Goal: Task Accomplishment & Management: Use online tool/utility

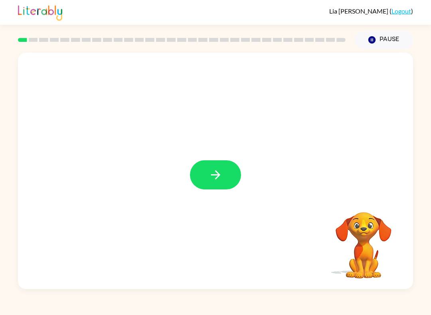
click at [218, 168] on button "button" at bounding box center [215, 175] width 51 height 29
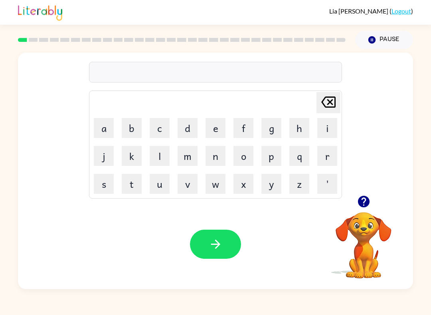
click at [362, 225] on video "Your browser must support playing .mp4 files to use Literably. Please try using…" at bounding box center [364, 240] width 80 height 80
click at [367, 206] on icon "button" at bounding box center [364, 202] width 12 height 12
click at [137, 126] on button "b" at bounding box center [132, 128] width 20 height 20
click at [242, 151] on button "o" at bounding box center [244, 156] width 20 height 20
click at [100, 127] on button "a" at bounding box center [104, 128] width 20 height 20
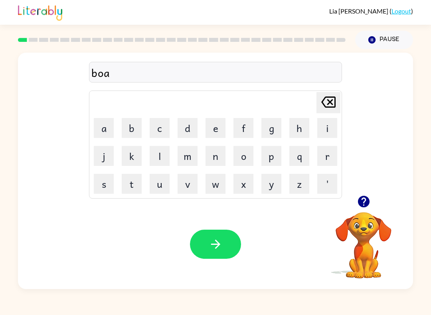
click at [331, 153] on button "r" at bounding box center [327, 156] width 20 height 20
click at [189, 123] on button "d" at bounding box center [188, 128] width 20 height 20
click at [221, 124] on button "e" at bounding box center [216, 128] width 20 height 20
click at [323, 161] on button "r" at bounding box center [327, 156] width 20 height 20
click at [212, 248] on icon "button" at bounding box center [216, 245] width 14 height 14
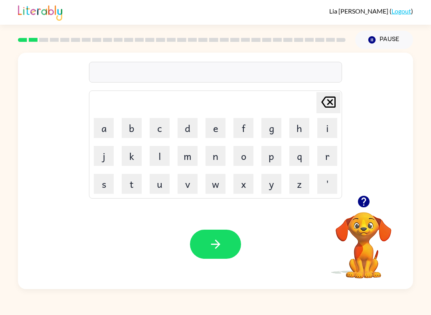
click at [378, 188] on div "[PERSON_NAME] last character input a b c d e f g h i j k l m n o p q r s t u v …" at bounding box center [215, 124] width 395 height 143
click at [377, 188] on div "[PERSON_NAME] last character input a b c d e f g h i j k l m n o p q r s t u v …" at bounding box center [215, 124] width 395 height 143
click at [362, 196] on icon "button" at bounding box center [364, 202] width 14 height 14
click at [330, 163] on button "r" at bounding box center [327, 156] width 20 height 20
click at [244, 159] on button "o" at bounding box center [244, 156] width 20 height 20
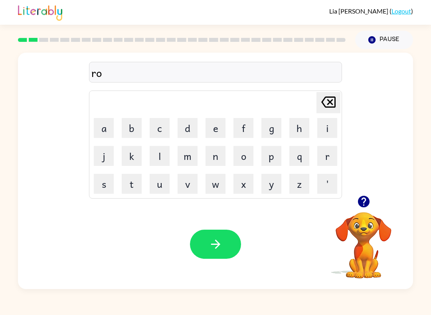
click at [166, 187] on button "u" at bounding box center [160, 184] width 20 height 20
click at [211, 159] on button "n" at bounding box center [216, 156] width 20 height 20
click at [185, 134] on button "d" at bounding box center [188, 128] width 20 height 20
click at [214, 254] on button "button" at bounding box center [215, 244] width 51 height 29
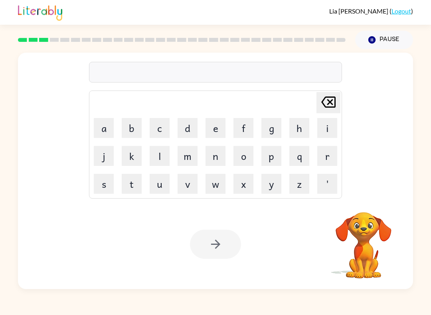
click at [190, 157] on button "m" at bounding box center [188, 156] width 20 height 20
click at [113, 129] on button "a" at bounding box center [104, 128] width 20 height 20
click at [154, 129] on button "c" at bounding box center [160, 128] width 20 height 20
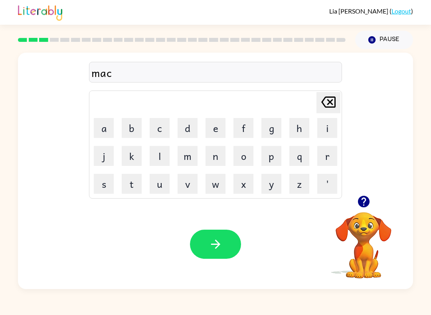
click at [295, 130] on button "h" at bounding box center [300, 128] width 20 height 20
click at [324, 129] on button "i" at bounding box center [327, 128] width 20 height 20
click at [216, 156] on button "n" at bounding box center [216, 156] width 20 height 20
click at [219, 127] on button "e" at bounding box center [216, 128] width 20 height 20
click at [220, 251] on icon "button" at bounding box center [216, 245] width 14 height 14
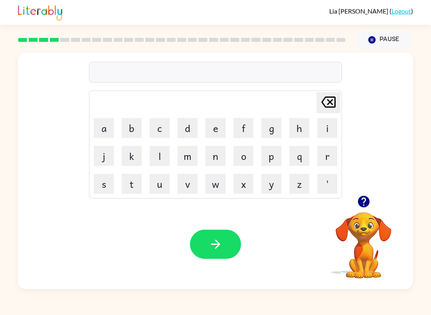
click at [216, 246] on icon "button" at bounding box center [216, 245] width 14 height 14
click at [369, 210] on video "Your browser must support playing .mp4 files to use Literably. Please try using…" at bounding box center [364, 240] width 80 height 80
click at [138, 187] on button "t" at bounding box center [132, 184] width 20 height 20
click at [326, 159] on button "r" at bounding box center [327, 156] width 20 height 20
click at [101, 137] on button "a" at bounding box center [104, 128] width 20 height 20
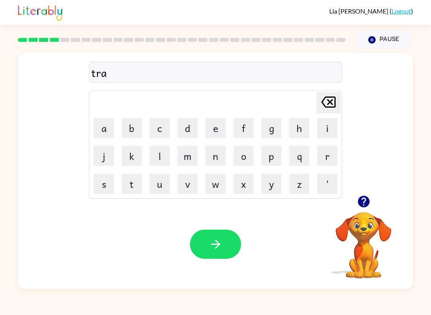
click at [324, 133] on button "i" at bounding box center [327, 128] width 20 height 20
click at [213, 160] on button "n" at bounding box center [216, 156] width 20 height 20
click at [213, 245] on icon "button" at bounding box center [215, 244] width 9 height 9
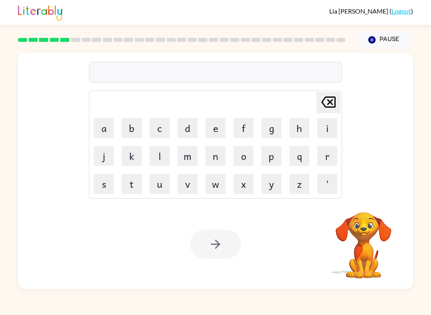
click at [182, 127] on button "d" at bounding box center [188, 128] width 20 height 20
click at [218, 133] on button "e" at bounding box center [216, 128] width 20 height 20
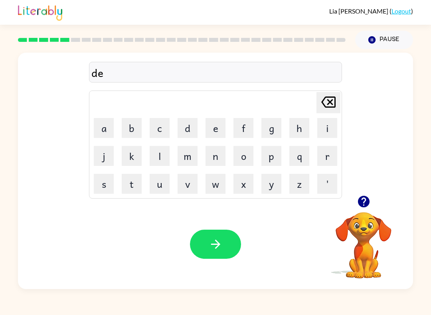
click at [112, 187] on button "s" at bounding box center [104, 184] width 20 height 20
click at [321, 103] on icon "[PERSON_NAME] last character input" at bounding box center [328, 102] width 19 height 19
click at [239, 132] on button "f" at bounding box center [244, 128] width 20 height 20
click at [216, 128] on button "e" at bounding box center [216, 128] width 20 height 20
click at [211, 159] on button "n" at bounding box center [216, 156] width 20 height 20
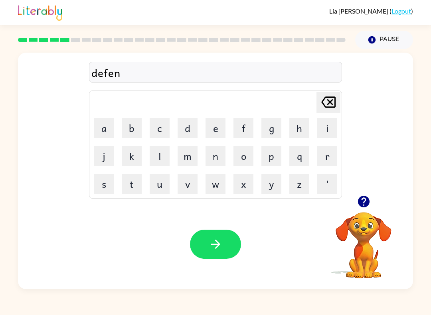
click at [107, 184] on button "s" at bounding box center [104, 184] width 20 height 20
click at [322, 134] on button "i" at bounding box center [327, 128] width 20 height 20
click at [188, 186] on button "v" at bounding box center [188, 184] width 20 height 20
click at [208, 133] on button "e" at bounding box center [216, 128] width 20 height 20
click at [212, 256] on button "button" at bounding box center [215, 244] width 51 height 29
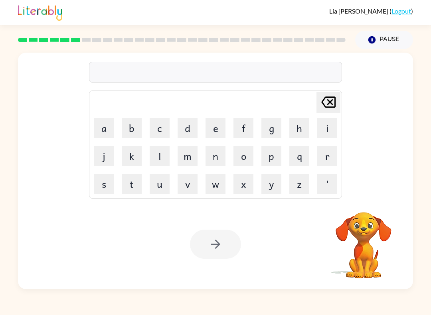
click at [187, 184] on button "v" at bounding box center [188, 184] width 20 height 20
click at [107, 125] on button "a" at bounding box center [104, 128] width 20 height 20
click at [163, 131] on button "c" at bounding box center [160, 128] width 20 height 20
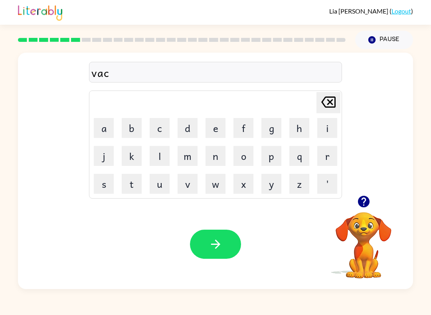
click at [107, 131] on button "a" at bounding box center [104, 128] width 20 height 20
click at [131, 179] on button "t" at bounding box center [132, 184] width 20 height 20
click at [317, 131] on button "i" at bounding box center [327, 128] width 20 height 20
click at [252, 157] on button "o" at bounding box center [244, 156] width 20 height 20
click at [214, 157] on button "n" at bounding box center [216, 156] width 20 height 20
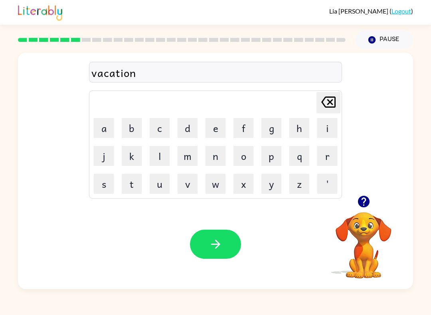
click at [209, 240] on icon "button" at bounding box center [216, 245] width 14 height 14
click at [273, 153] on button "p" at bounding box center [272, 156] width 20 height 20
click at [159, 189] on button "u" at bounding box center [160, 184] width 20 height 20
click at [189, 129] on button "d" at bounding box center [188, 128] width 20 height 20
click at [189, 128] on button "d" at bounding box center [188, 128] width 20 height 20
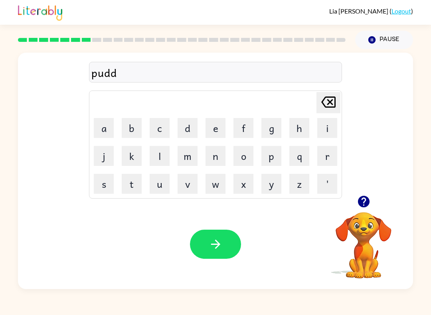
click at [157, 188] on button "u" at bounding box center [160, 184] width 20 height 20
click at [164, 156] on button "l" at bounding box center [160, 156] width 20 height 20
click at [219, 127] on button "e" at bounding box center [216, 128] width 20 height 20
click at [207, 236] on button "button" at bounding box center [215, 244] width 51 height 29
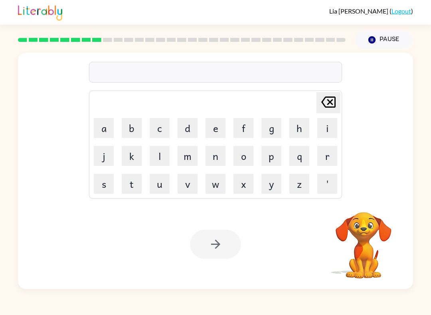
click at [187, 155] on button "m" at bounding box center [188, 156] width 20 height 20
click at [217, 133] on button "e" at bounding box center [216, 128] width 20 height 20
click at [325, 171] on td "'" at bounding box center [327, 184] width 27 height 27
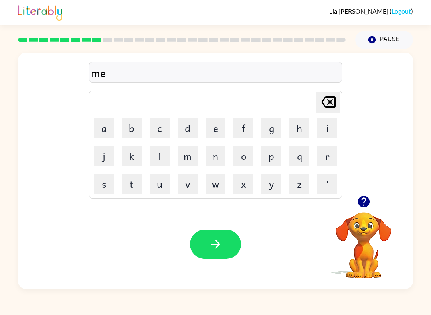
click at [330, 157] on button "r" at bounding box center [327, 156] width 20 height 20
click at [327, 128] on button "i" at bounding box center [327, 128] width 20 height 20
click at [167, 135] on button "c" at bounding box center [160, 128] width 20 height 20
click at [98, 127] on button "a" at bounding box center [104, 128] width 20 height 20
click at [166, 159] on button "l" at bounding box center [160, 156] width 20 height 20
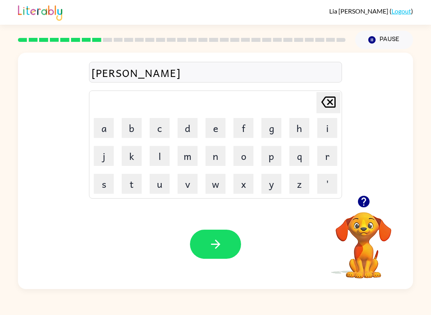
click at [220, 249] on icon "button" at bounding box center [216, 245] width 14 height 14
click at [189, 161] on button "m" at bounding box center [188, 156] width 20 height 20
click at [323, 129] on button "i" at bounding box center [327, 128] width 20 height 20
click at [185, 129] on button "d" at bounding box center [188, 128] width 20 height 20
click at [190, 158] on button "m" at bounding box center [188, 156] width 20 height 20
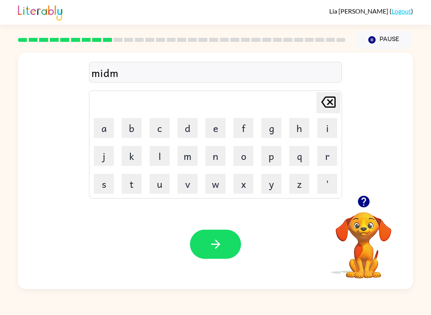
click at [215, 157] on button "n" at bounding box center [216, 156] width 20 height 20
click at [318, 101] on button "[PERSON_NAME] last character input" at bounding box center [329, 102] width 24 height 21
click at [246, 160] on button "o" at bounding box center [244, 156] width 20 height 20
click at [323, 156] on button "r" at bounding box center [327, 156] width 20 height 20
click at [218, 156] on button "n" at bounding box center [216, 156] width 20 height 20
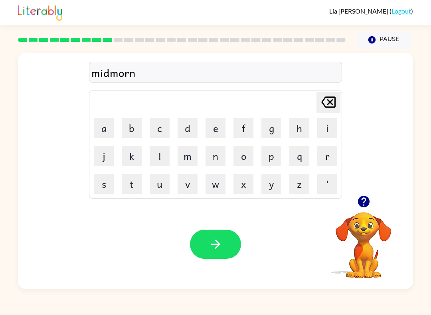
click at [325, 127] on button "i" at bounding box center [327, 128] width 20 height 20
click at [217, 156] on button "n" at bounding box center [216, 156] width 20 height 20
click at [273, 128] on button "g" at bounding box center [272, 128] width 20 height 20
click at [212, 242] on icon "button" at bounding box center [216, 245] width 14 height 14
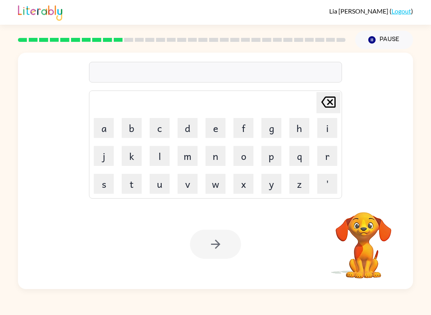
click at [192, 131] on button "d" at bounding box center [188, 128] width 20 height 20
click at [319, 131] on button "i" at bounding box center [327, 128] width 20 height 20
click at [105, 183] on button "s" at bounding box center [104, 184] width 20 height 20
click at [133, 185] on button "t" at bounding box center [132, 184] width 20 height 20
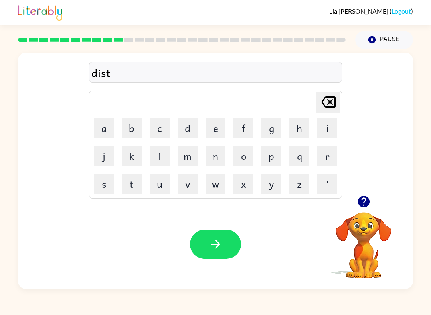
click at [328, 159] on button "r" at bounding box center [327, 156] width 20 height 20
click at [242, 154] on button "o" at bounding box center [244, 156] width 20 height 20
click at [110, 185] on button "s" at bounding box center [104, 184] width 20 height 20
click at [135, 191] on button "t" at bounding box center [132, 184] width 20 height 20
click at [206, 247] on button "button" at bounding box center [215, 244] width 51 height 29
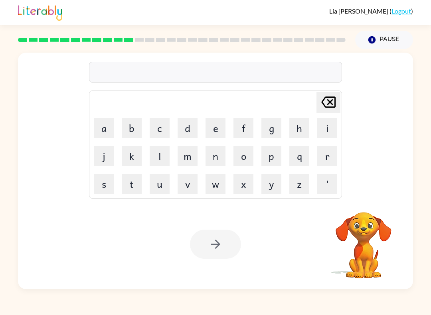
click at [335, 156] on button "r" at bounding box center [327, 156] width 20 height 20
click at [248, 156] on button "o" at bounding box center [244, 156] width 20 height 20
click at [105, 130] on button "a" at bounding box center [104, 128] width 20 height 20
click at [194, 133] on button "d" at bounding box center [188, 128] width 20 height 20
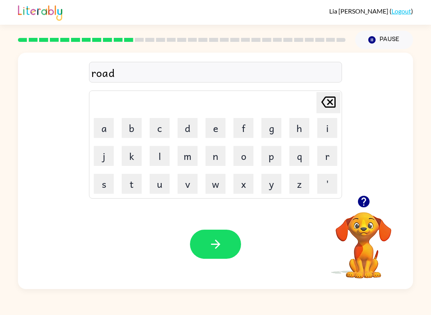
click at [229, 231] on button "button" at bounding box center [215, 244] width 51 height 29
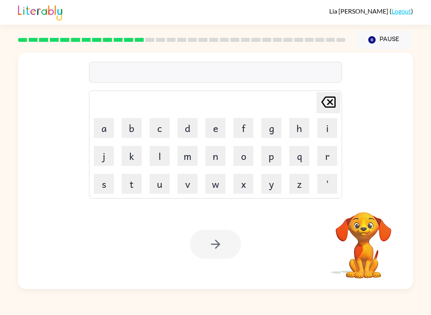
click at [163, 185] on button "u" at bounding box center [160, 184] width 20 height 20
click at [275, 159] on button "p" at bounding box center [272, 156] width 20 height 20
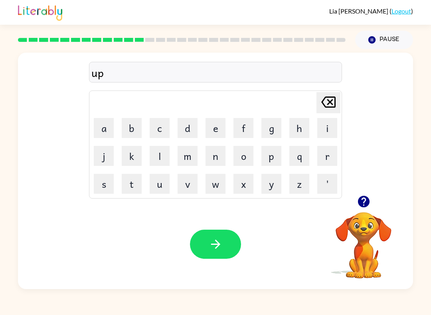
click at [270, 129] on button "g" at bounding box center [272, 128] width 20 height 20
click at [333, 159] on button "r" at bounding box center [327, 156] width 20 height 20
click at [107, 133] on button "a" at bounding box center [104, 128] width 20 height 20
click at [188, 128] on button "d" at bounding box center [188, 128] width 20 height 20
click at [220, 131] on button "e" at bounding box center [216, 128] width 20 height 20
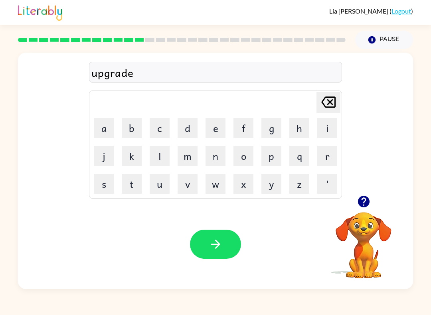
click at [222, 243] on icon "button" at bounding box center [216, 245] width 14 height 14
click at [190, 161] on button "m" at bounding box center [188, 156] width 20 height 20
click at [109, 133] on button "a" at bounding box center [104, 128] width 20 height 20
click at [183, 131] on button "d" at bounding box center [188, 128] width 20 height 20
click at [219, 161] on button "n" at bounding box center [216, 156] width 20 height 20
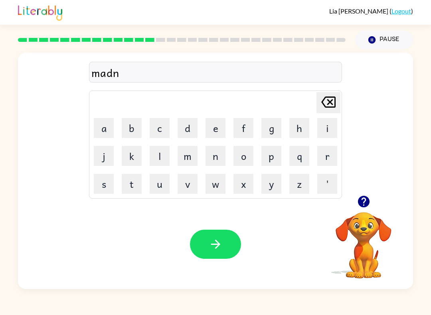
click at [216, 135] on button "e" at bounding box center [216, 128] width 20 height 20
click at [109, 188] on button "s" at bounding box center [104, 184] width 20 height 20
click at [209, 223] on div "Your browser must support playing .mp4 files to use Literably. Please try using…" at bounding box center [215, 245] width 395 height 90
click at [213, 243] on icon "button" at bounding box center [216, 245] width 14 height 14
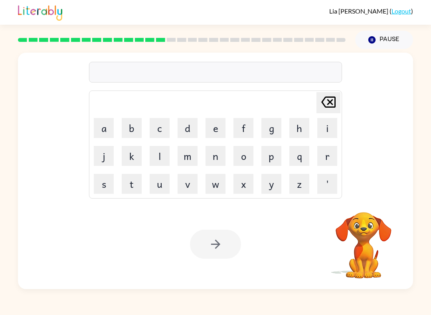
click at [134, 137] on button "b" at bounding box center [132, 128] width 20 height 20
click at [247, 157] on button "o" at bounding box center [244, 156] width 20 height 20
click at [159, 187] on button "u" at bounding box center [160, 184] width 20 height 20
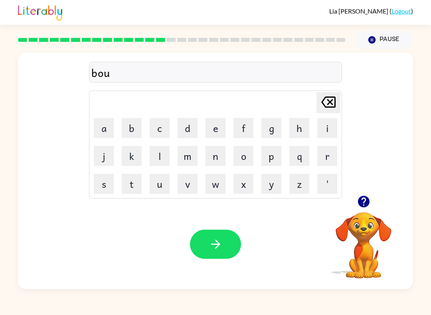
click at [214, 160] on button "n" at bounding box center [216, 156] width 20 height 20
click at [166, 185] on button "u" at bounding box center [160, 184] width 20 height 20
click at [113, 185] on button "s" at bounding box center [104, 184] width 20 height 20
click at [220, 244] on icon "button" at bounding box center [215, 244] width 9 height 9
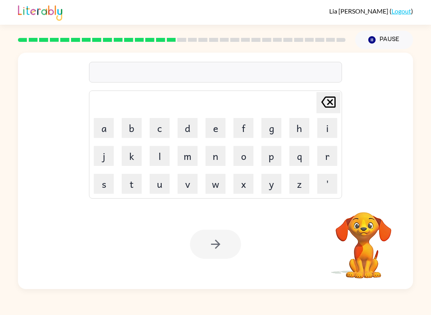
click at [104, 189] on button "s" at bounding box center [104, 184] width 20 height 20
click at [249, 156] on button "o" at bounding box center [244, 156] width 20 height 20
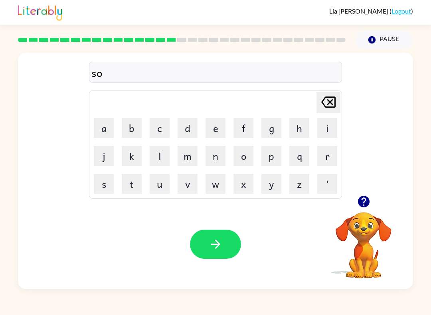
click at [224, 129] on button "e" at bounding box center [216, 128] width 20 height 20
click at [315, 153] on td "r" at bounding box center [327, 156] width 27 height 27
click at [240, 187] on button "x" at bounding box center [244, 184] width 20 height 20
click at [319, 105] on icon "[PERSON_NAME] last character input" at bounding box center [328, 102] width 19 height 19
click at [219, 177] on button "w" at bounding box center [216, 184] width 20 height 20
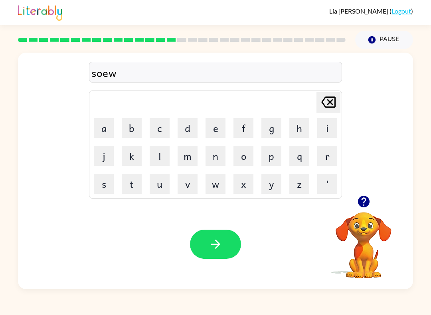
click at [215, 132] on button "e" at bounding box center [216, 128] width 20 height 20
click at [318, 153] on button "r" at bounding box center [327, 156] width 20 height 20
click at [202, 239] on button "button" at bounding box center [215, 244] width 51 height 29
click at [330, 161] on button "r" at bounding box center [327, 156] width 20 height 20
click at [103, 128] on button "a" at bounding box center [104, 128] width 20 height 20
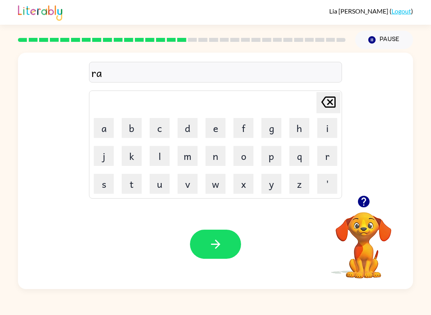
click at [189, 160] on button "m" at bounding box center [188, 156] width 20 height 20
click at [218, 246] on icon "button" at bounding box center [215, 244] width 9 height 9
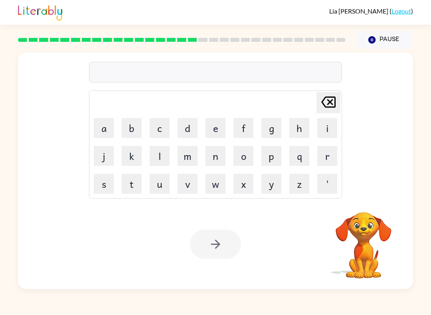
click at [131, 126] on button "b" at bounding box center [132, 128] width 20 height 20
click at [321, 155] on button "r" at bounding box center [327, 156] width 20 height 20
click at [322, 127] on button "i" at bounding box center [327, 128] width 20 height 20
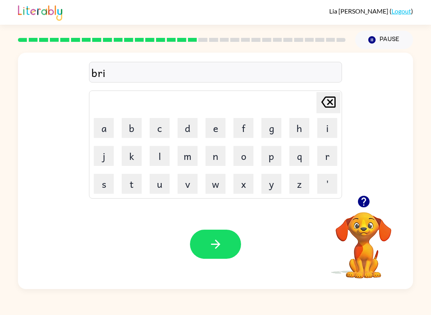
click at [189, 159] on button "m" at bounding box center [188, 156] width 20 height 20
click at [328, 127] on button "i" at bounding box center [327, 128] width 20 height 20
click at [218, 161] on button "n" at bounding box center [216, 156] width 20 height 20
click at [266, 133] on button "g" at bounding box center [272, 128] width 20 height 20
click at [212, 244] on icon "button" at bounding box center [216, 245] width 14 height 14
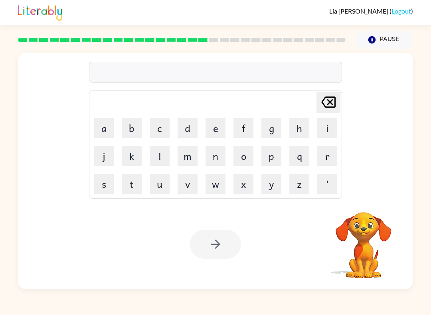
click at [329, 158] on button "r" at bounding box center [327, 156] width 20 height 20
click at [320, 132] on button "i" at bounding box center [327, 128] width 20 height 20
click at [105, 185] on button "s" at bounding box center [104, 184] width 20 height 20
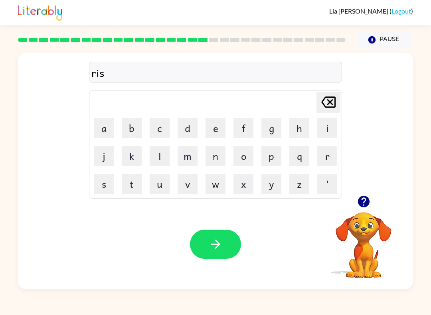
click at [139, 158] on button "k" at bounding box center [132, 156] width 20 height 20
click at [317, 130] on button "i" at bounding box center [327, 128] width 20 height 20
click at [106, 131] on button "a" at bounding box center [104, 128] width 20 height 20
click at [107, 193] on button "s" at bounding box center [104, 184] width 20 height 20
click at [219, 246] on icon "button" at bounding box center [216, 245] width 14 height 14
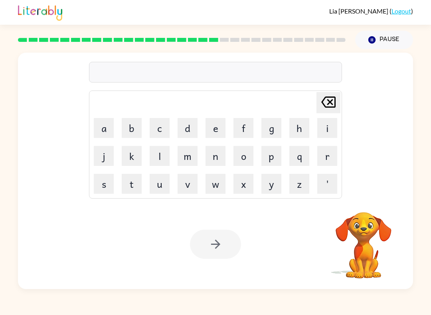
click at [105, 129] on button "a" at bounding box center [104, 128] width 20 height 20
click at [324, 155] on button "r" at bounding box center [327, 156] width 20 height 20
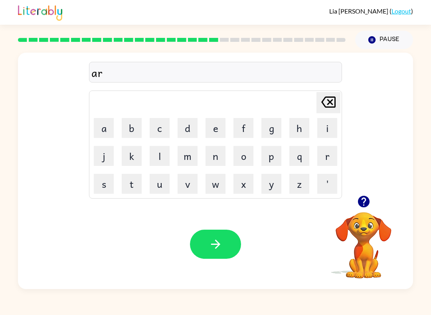
click at [160, 129] on button "c" at bounding box center [160, 128] width 20 height 20
click at [300, 129] on button "h" at bounding box center [300, 128] width 20 height 20
click at [225, 181] on button "w" at bounding box center [216, 184] width 20 height 20
click at [107, 131] on button "a" at bounding box center [104, 128] width 20 height 20
click at [269, 190] on button "y" at bounding box center [272, 184] width 20 height 20
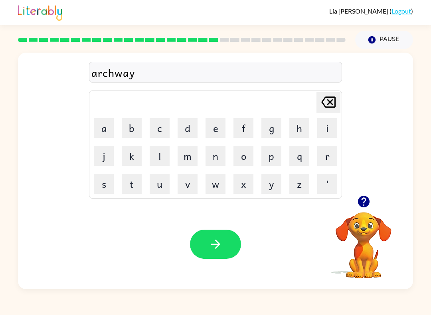
click at [206, 251] on button "button" at bounding box center [215, 244] width 51 height 29
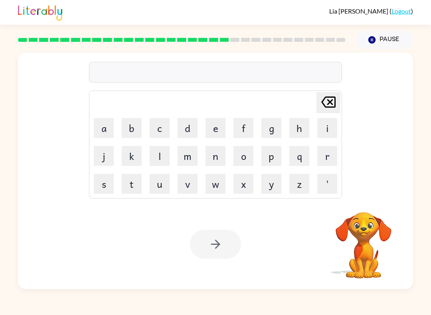
click at [246, 128] on button "f" at bounding box center [244, 128] width 20 height 20
click at [246, 162] on button "o" at bounding box center [244, 156] width 20 height 20
click at [156, 162] on button "l" at bounding box center [160, 156] width 20 height 20
click at [155, 162] on button "l" at bounding box center [160, 156] width 20 height 20
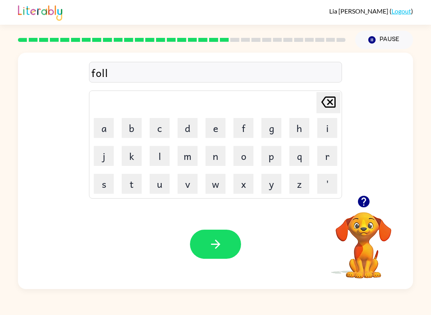
click at [243, 159] on button "o" at bounding box center [244, 156] width 20 height 20
click at [220, 184] on button "w" at bounding box center [216, 184] width 20 height 20
click at [212, 123] on button "e" at bounding box center [216, 128] width 20 height 20
click at [189, 130] on button "d" at bounding box center [188, 128] width 20 height 20
click at [199, 256] on button "button" at bounding box center [215, 244] width 51 height 29
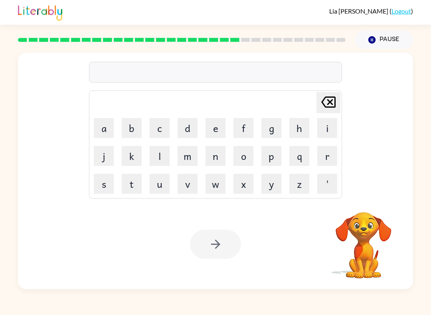
click at [104, 181] on button "s" at bounding box center [104, 184] width 20 height 20
click at [214, 133] on button "e" at bounding box center [216, 128] width 20 height 20
click at [212, 154] on button "n" at bounding box center [216, 156] width 20 height 20
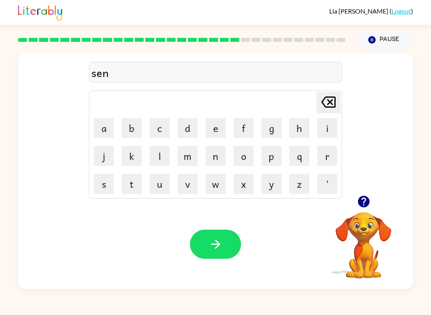
click at [109, 125] on button "a" at bounding box center [104, 128] width 20 height 20
click at [300, 155] on button "q" at bounding box center [300, 156] width 20 height 20
click at [324, 109] on icon "[PERSON_NAME] last character input" at bounding box center [328, 102] width 19 height 19
click at [275, 157] on button "p" at bounding box center [272, 156] width 20 height 20
click at [318, 132] on button "i" at bounding box center [327, 128] width 20 height 20
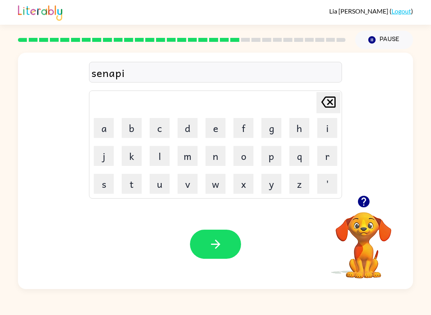
click at [192, 132] on button "d" at bounding box center [188, 128] width 20 height 20
click at [222, 243] on icon "button" at bounding box center [216, 245] width 14 height 14
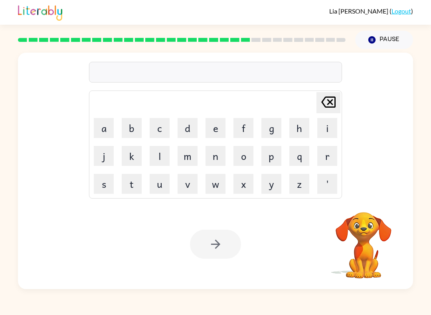
click at [108, 188] on button "s" at bounding box center [104, 184] width 20 height 20
click at [161, 187] on button "u" at bounding box center [160, 184] width 20 height 20
click at [106, 188] on button "s" at bounding box center [104, 184] width 20 height 20
click at [240, 132] on button "f" at bounding box center [244, 128] width 20 height 20
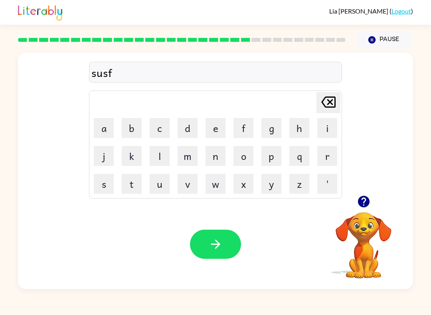
click at [325, 105] on icon at bounding box center [328, 102] width 14 height 11
click at [134, 185] on button "t" at bounding box center [132, 184] width 20 height 20
click at [107, 126] on button "a" at bounding box center [104, 128] width 20 height 20
click at [218, 156] on button "n" at bounding box center [216, 156] width 20 height 20
click at [232, 232] on button "button" at bounding box center [215, 244] width 51 height 29
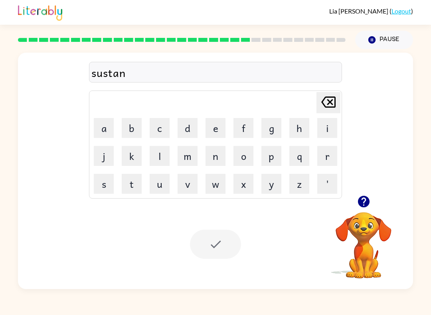
click at [214, 242] on div at bounding box center [215, 244] width 51 height 29
click at [238, 129] on button "f" at bounding box center [244, 128] width 20 height 20
click at [250, 159] on button "o" at bounding box center [244, 156] width 20 height 20
click at [329, 160] on button "r" at bounding box center [327, 156] width 20 height 20
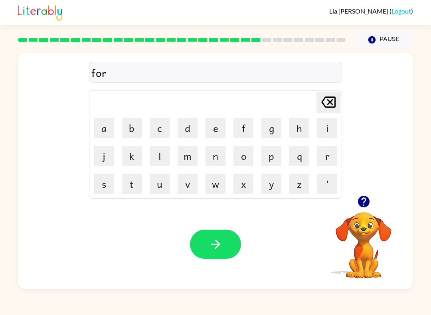
click at [219, 188] on button "w" at bounding box center [216, 184] width 20 height 20
click at [104, 130] on button "a" at bounding box center [104, 128] width 20 height 20
click at [319, 159] on button "r" at bounding box center [327, 156] width 20 height 20
click at [190, 130] on button "d" at bounding box center [188, 128] width 20 height 20
click at [209, 243] on icon "button" at bounding box center [216, 245] width 14 height 14
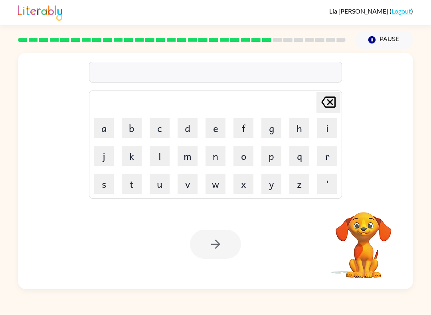
click at [318, 163] on button "r" at bounding box center [327, 156] width 20 height 20
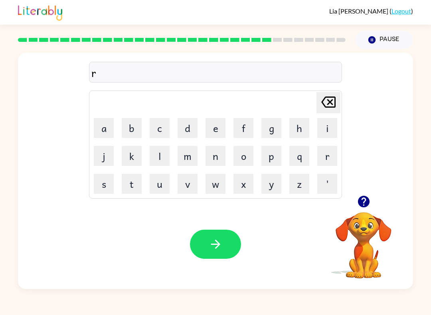
click at [208, 131] on button "e" at bounding box center [216, 128] width 20 height 20
click at [157, 161] on button "l" at bounding box center [160, 156] width 20 height 20
click at [105, 126] on button "a" at bounding box center [104, 128] width 20 height 20
click at [196, 123] on button "d" at bounding box center [188, 128] width 20 height 20
click at [219, 127] on button "e" at bounding box center [216, 128] width 20 height 20
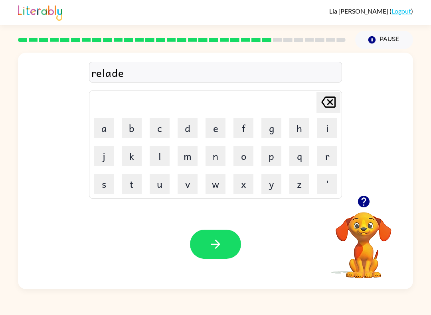
click at [188, 132] on button "d" at bounding box center [188, 128] width 20 height 20
click at [211, 238] on button "button" at bounding box center [215, 244] width 51 height 29
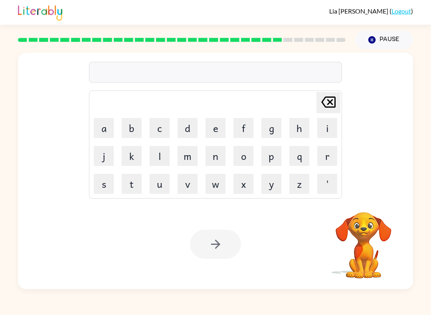
click at [270, 131] on button "g" at bounding box center [272, 128] width 20 height 20
click at [242, 158] on button "o" at bounding box center [244, 156] width 20 height 20
click at [189, 127] on button "d" at bounding box center [188, 128] width 20 height 20
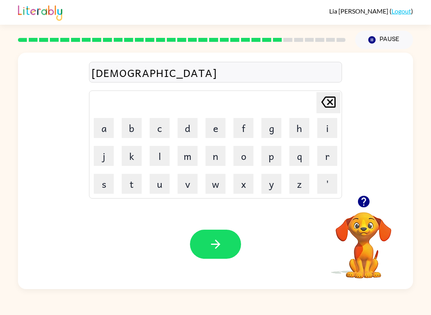
click at [325, 104] on icon "[PERSON_NAME] last character input" at bounding box center [328, 102] width 19 height 19
click at [131, 132] on button "b" at bounding box center [132, 128] width 20 height 20
click at [138, 127] on button "b" at bounding box center [132, 128] width 20 height 20
click at [168, 157] on button "l" at bounding box center [160, 156] width 20 height 20
click at [326, 127] on button "i" at bounding box center [327, 128] width 20 height 20
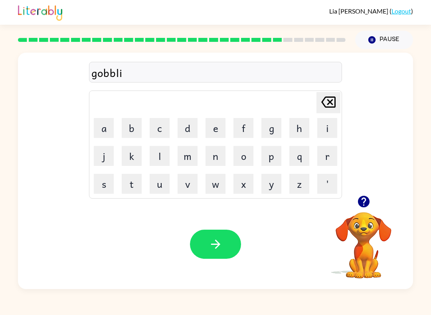
click at [220, 158] on button "n" at bounding box center [216, 156] width 20 height 20
click at [273, 126] on button "g" at bounding box center [272, 128] width 20 height 20
click at [211, 254] on button "button" at bounding box center [215, 244] width 51 height 29
click at [218, 241] on div at bounding box center [215, 244] width 51 height 29
click at [157, 161] on button "l" at bounding box center [160, 156] width 20 height 20
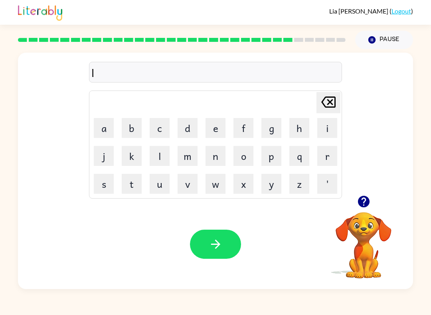
click at [159, 184] on button "u" at bounding box center [160, 184] width 20 height 20
click at [184, 157] on button "m" at bounding box center [188, 156] width 20 height 20
click at [135, 131] on button "b" at bounding box center [132, 128] width 20 height 20
click at [220, 126] on button "e" at bounding box center [216, 128] width 20 height 20
click at [328, 153] on button "r" at bounding box center [327, 156] width 20 height 20
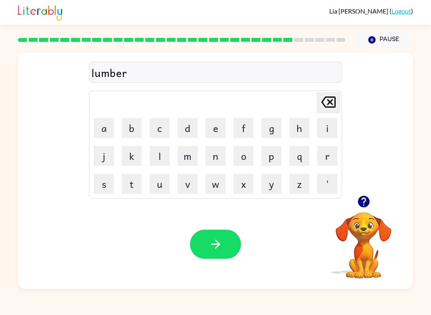
click at [105, 151] on button "j" at bounding box center [104, 156] width 20 height 20
click at [106, 127] on button "a" at bounding box center [104, 128] width 20 height 20
click at [162, 127] on button "c" at bounding box center [160, 128] width 20 height 20
click at [133, 154] on button "k" at bounding box center [132, 156] width 20 height 20
click at [216, 244] on icon "button" at bounding box center [216, 245] width 14 height 14
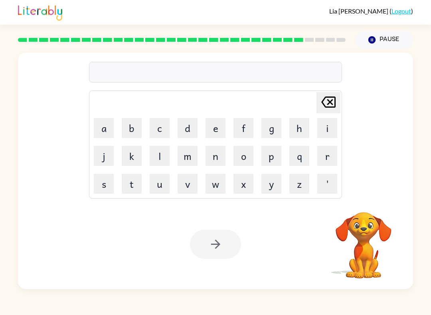
click at [272, 158] on button "p" at bounding box center [272, 156] width 20 height 20
click at [330, 128] on button "i" at bounding box center [327, 128] width 20 height 20
click at [318, 165] on button "r" at bounding box center [327, 156] width 20 height 20
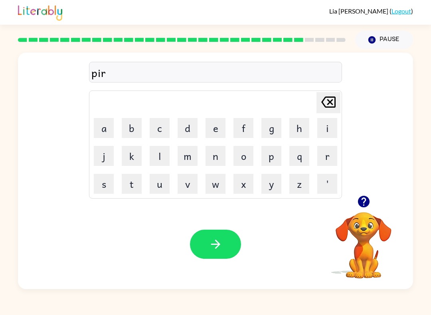
click at [164, 125] on button "c" at bounding box center [160, 128] width 20 height 20
click at [201, 242] on button "button" at bounding box center [215, 244] width 51 height 29
click at [301, 129] on button "h" at bounding box center [300, 128] width 20 height 20
click at [327, 127] on button "i" at bounding box center [327, 128] width 20 height 20
click at [210, 165] on button "n" at bounding box center [216, 156] width 20 height 20
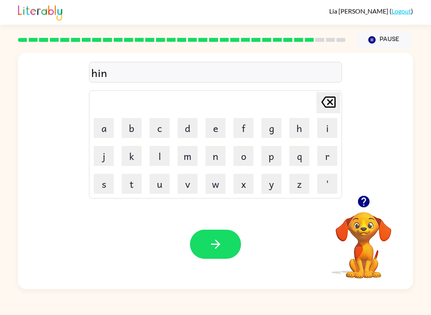
click at [325, 104] on icon "[PERSON_NAME] last character input" at bounding box center [328, 102] width 19 height 19
click at [321, 98] on icon "[PERSON_NAME] last character input" at bounding box center [328, 102] width 19 height 19
click at [321, 97] on icon "[PERSON_NAME] last character input" at bounding box center [328, 102] width 19 height 19
click at [133, 188] on button "t" at bounding box center [132, 184] width 20 height 20
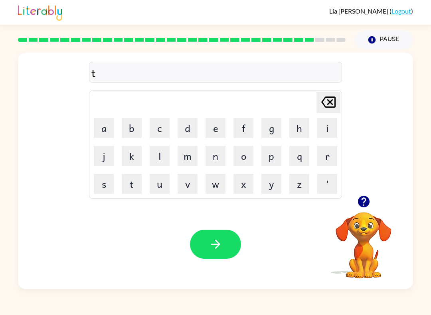
click at [302, 123] on button "h" at bounding box center [300, 128] width 20 height 20
click at [325, 130] on button "i" at bounding box center [327, 128] width 20 height 20
click at [216, 155] on button "n" at bounding box center [216, 156] width 20 height 20
click at [218, 244] on icon "button" at bounding box center [216, 245] width 14 height 14
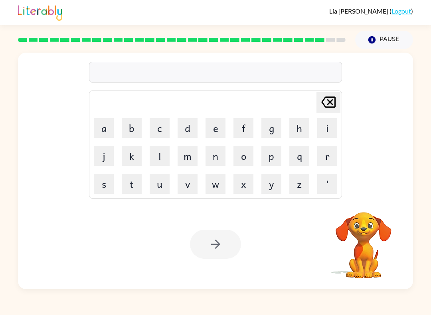
click at [104, 188] on button "s" at bounding box center [104, 184] width 20 height 20
click at [323, 129] on button "i" at bounding box center [327, 128] width 20 height 20
click at [160, 162] on button "l" at bounding box center [160, 156] width 20 height 20
click at [188, 190] on button "v" at bounding box center [188, 184] width 20 height 20
click at [220, 129] on button "e" at bounding box center [216, 128] width 20 height 20
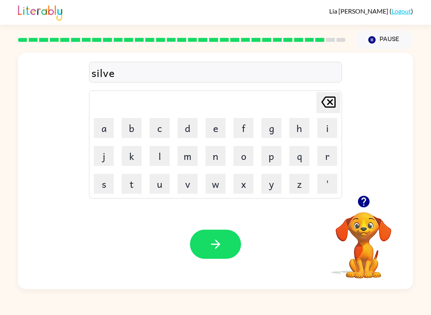
click at [320, 154] on button "r" at bounding box center [327, 156] width 20 height 20
click at [219, 182] on button "w" at bounding box center [216, 184] width 20 height 20
click at [214, 126] on button "e" at bounding box center [216, 128] width 20 height 20
click at [113, 135] on button "a" at bounding box center [104, 128] width 20 height 20
click at [327, 154] on button "r" at bounding box center [327, 156] width 20 height 20
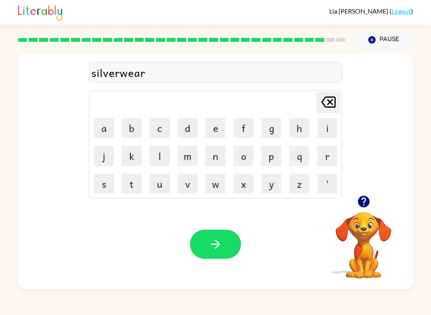
click at [210, 228] on div "Your browser must support playing .mp4 files to use Literably. Please try using…" at bounding box center [215, 245] width 395 height 90
click at [208, 239] on button "button" at bounding box center [215, 244] width 51 height 29
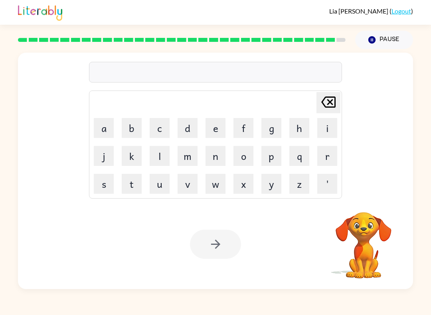
click at [163, 182] on button "u" at bounding box center [160, 184] width 20 height 20
click at [212, 158] on button "n" at bounding box center [216, 156] width 20 height 20
click at [107, 184] on button "s" at bounding box center [104, 184] width 20 height 20
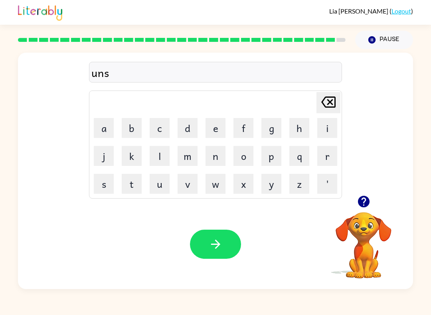
click at [322, 107] on icon "[PERSON_NAME] last character input" at bounding box center [328, 102] width 19 height 19
click at [106, 129] on button "a" at bounding box center [104, 128] width 20 height 20
click at [247, 125] on button "f" at bounding box center [244, 128] width 20 height 20
click at [326, 155] on button "r" at bounding box center [327, 156] width 20 height 20
click at [110, 129] on button "a" at bounding box center [104, 128] width 20 height 20
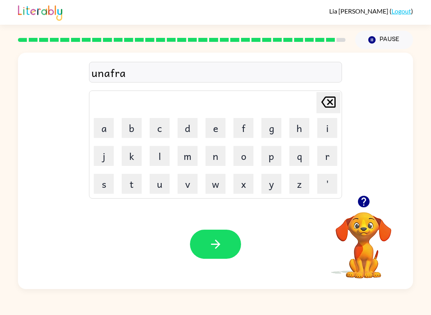
click at [326, 129] on button "i" at bounding box center [327, 128] width 20 height 20
click at [186, 127] on button "d" at bounding box center [188, 128] width 20 height 20
click at [216, 247] on icon "button" at bounding box center [216, 245] width 14 height 14
